Goal: Transaction & Acquisition: Download file/media

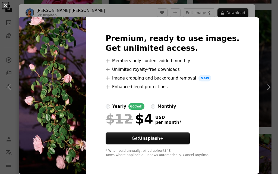
scroll to position [553, 0]
click at [7, 6] on button "An X shape" at bounding box center [5, 5] width 7 height 7
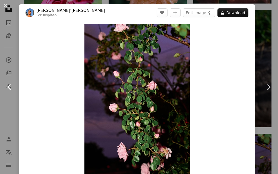
click at [9, 80] on link "Chevron left" at bounding box center [9, 87] width 19 height 52
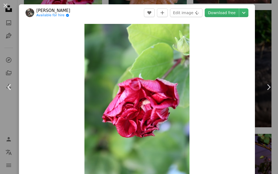
click at [9, 80] on link "Chevron left" at bounding box center [9, 87] width 19 height 52
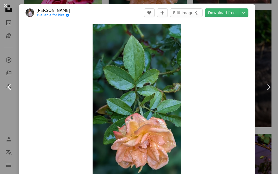
click at [9, 80] on link "Chevron left" at bounding box center [9, 87] width 19 height 52
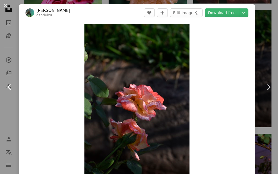
click at [10, 87] on icon "Chevron left" at bounding box center [9, 87] width 9 height 9
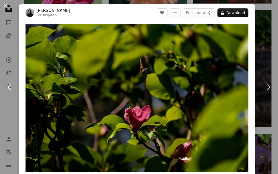
click at [16, 86] on link "Chevron left" at bounding box center [9, 87] width 19 height 52
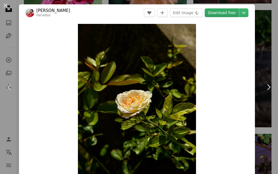
click at [221, 16] on link "Download free" at bounding box center [222, 12] width 34 height 9
click at [221, 14] on link "Download free" at bounding box center [222, 12] width 34 height 9
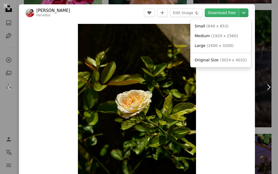
click at [241, 15] on icon "Chevron down" at bounding box center [244, 13] width 9 height 7
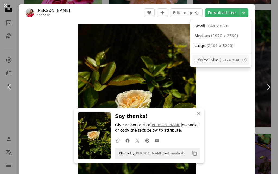
click at [211, 63] on link "Original Size ( 3024 x 4032 )" at bounding box center [221, 60] width 57 height 10
